Goal: Transaction & Acquisition: Purchase product/service

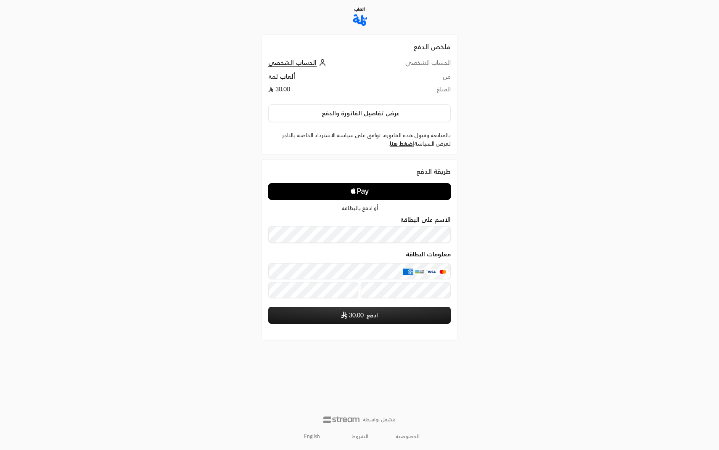
click at [357, 187] on icon "Apple Logo" at bounding box center [359, 191] width 91 height 15
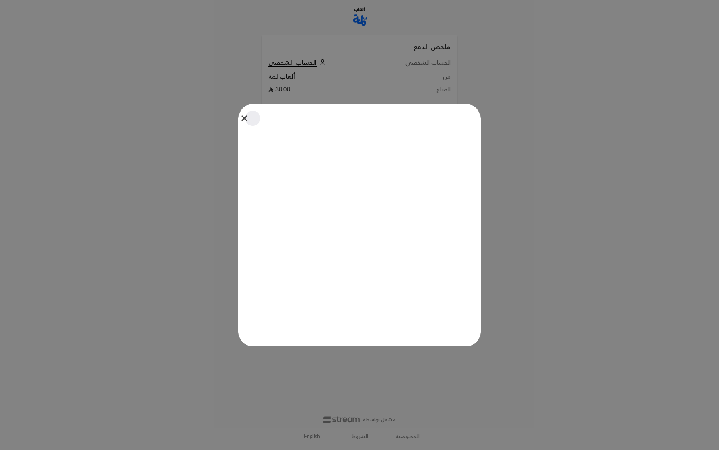
click at [243, 119] on button "Close" at bounding box center [252, 118] width 19 height 19
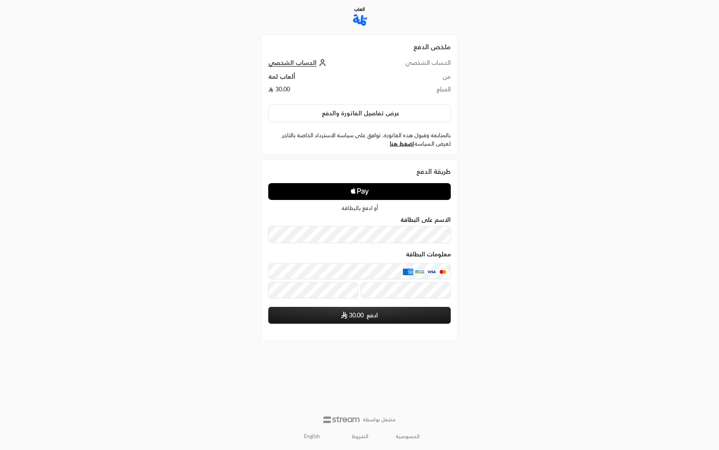
click at [334, 243] on form "الاسم على البطاقة معلومات البطاقة ادفع 30.00" at bounding box center [359, 269] width 183 height 107
click at [334, 222] on div "الاسم على البطاقة" at bounding box center [359, 219] width 183 height 7
click at [363, 316] on span "30.00" at bounding box center [356, 315] width 15 height 8
